Goal: Communication & Community: Connect with others

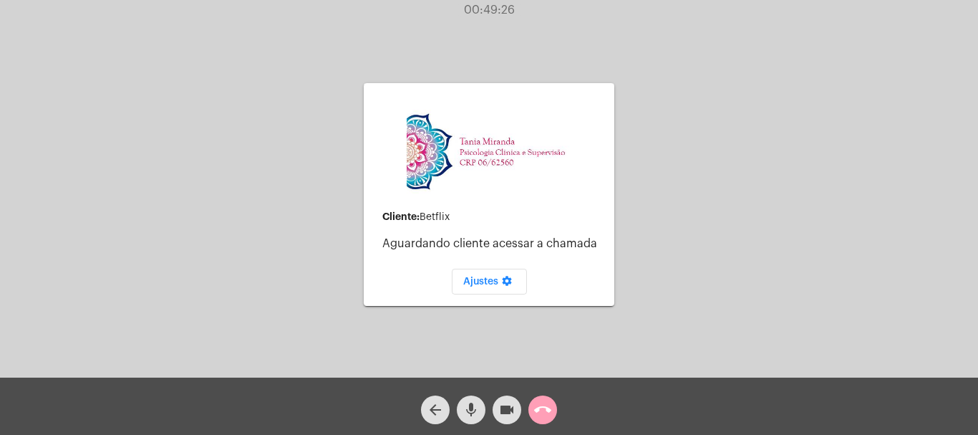
click at [542, 402] on mat-icon "call_end" at bounding box center [542, 409] width 17 height 17
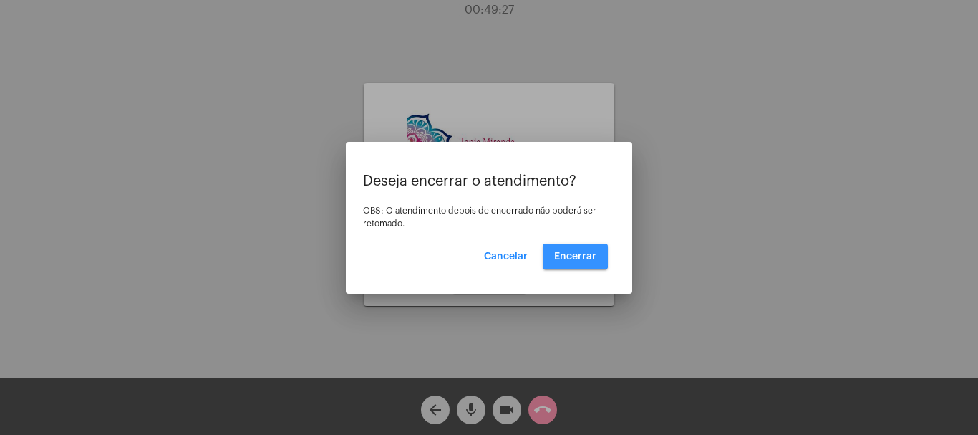
click at [570, 254] on span "Encerrar" at bounding box center [575, 256] width 42 height 10
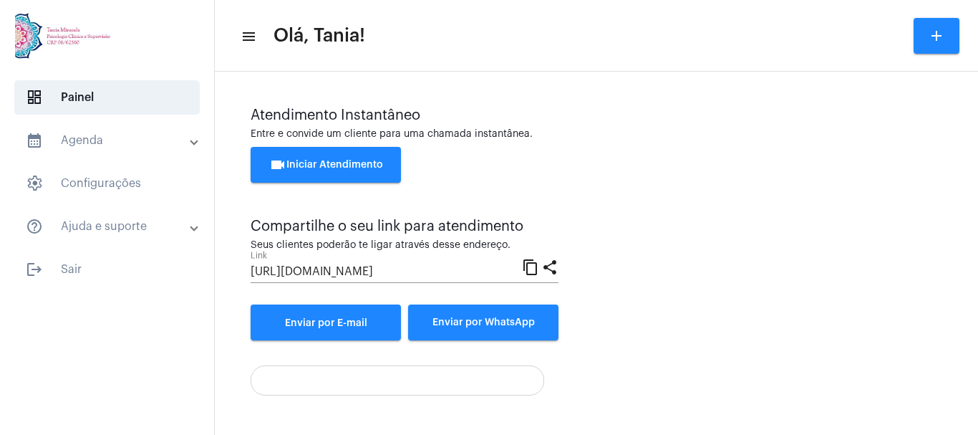
scroll to position [100, 0]
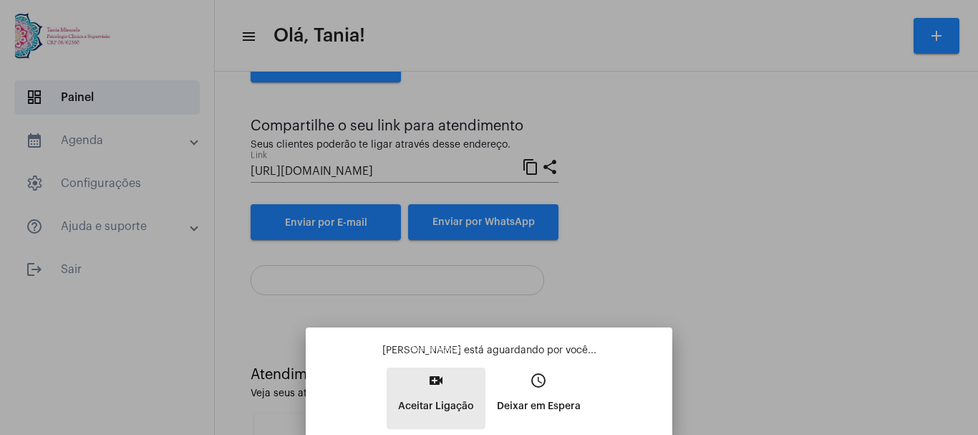
click at [429, 381] on mat-icon "video_call" at bounding box center [436, 380] width 17 height 17
